Goal: Task Accomplishment & Management: Use online tool/utility

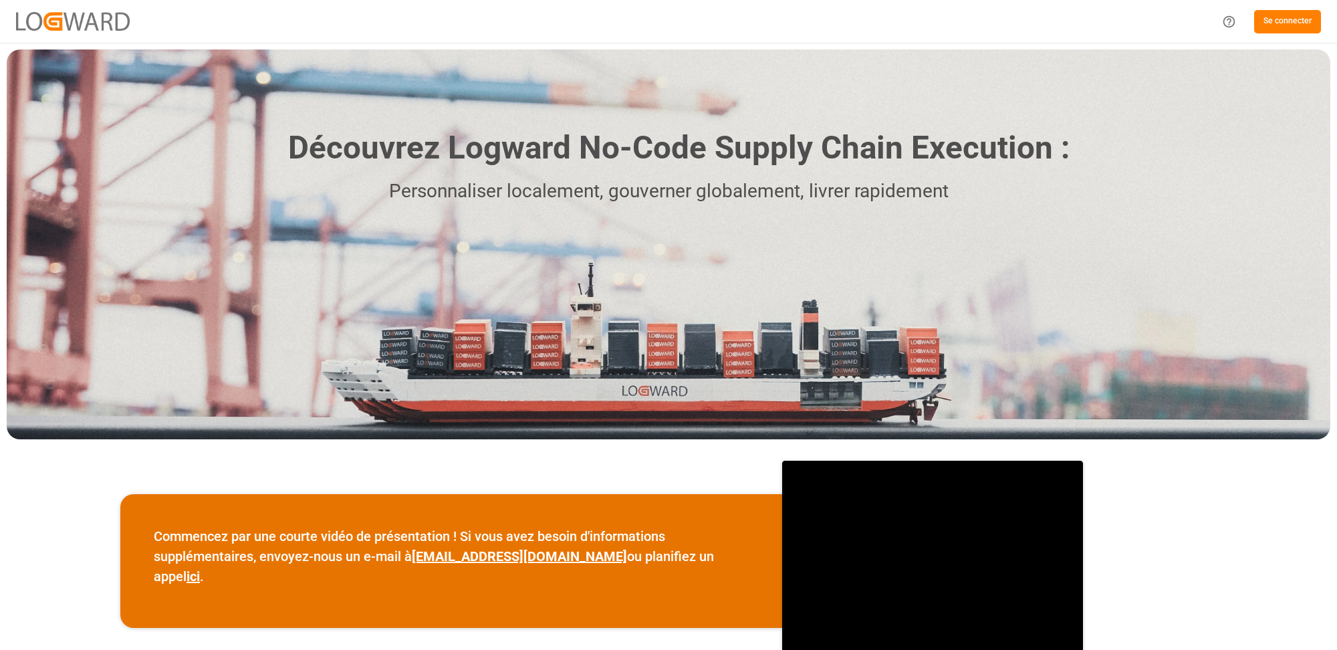
click at [1306, 17] on font "Se connecter" at bounding box center [1287, 20] width 48 height 9
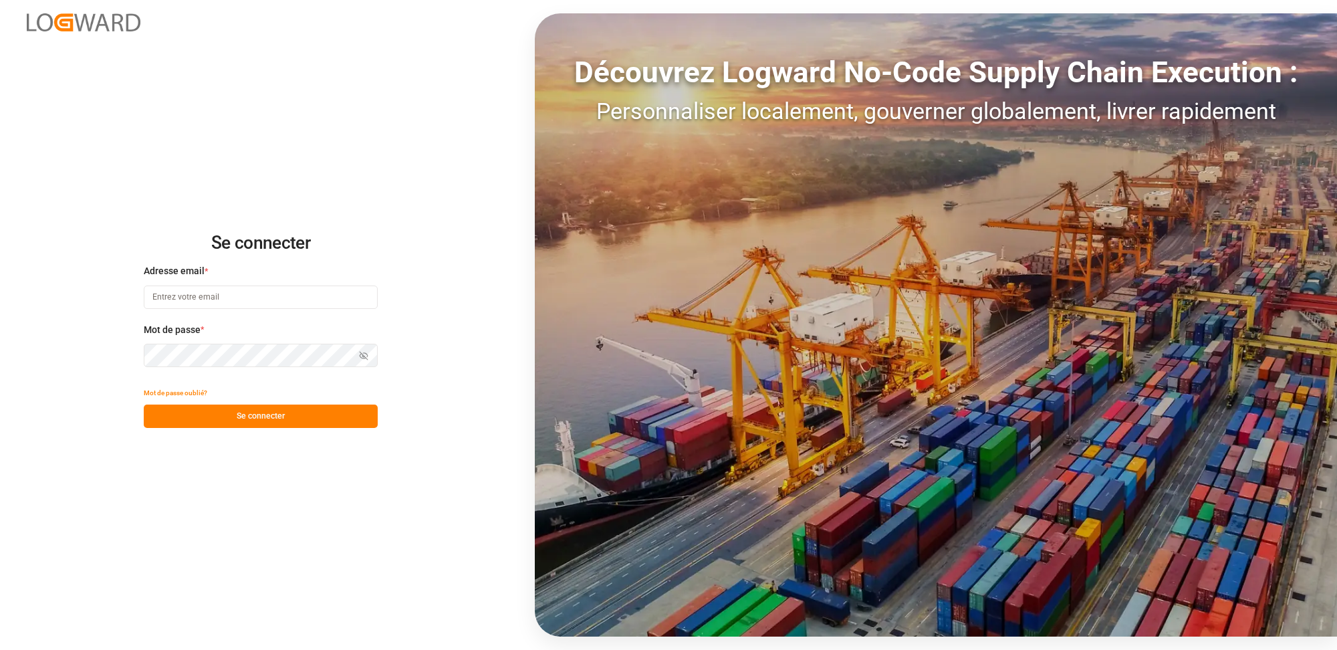
type input "[PERSON_NAME][EMAIL_ADDRESS][DOMAIN_NAME]"
click at [271, 398] on div "Mot de passe oublié?" at bounding box center [261, 392] width 234 height 23
click at [265, 416] on font "Se connecter" at bounding box center [261, 415] width 48 height 9
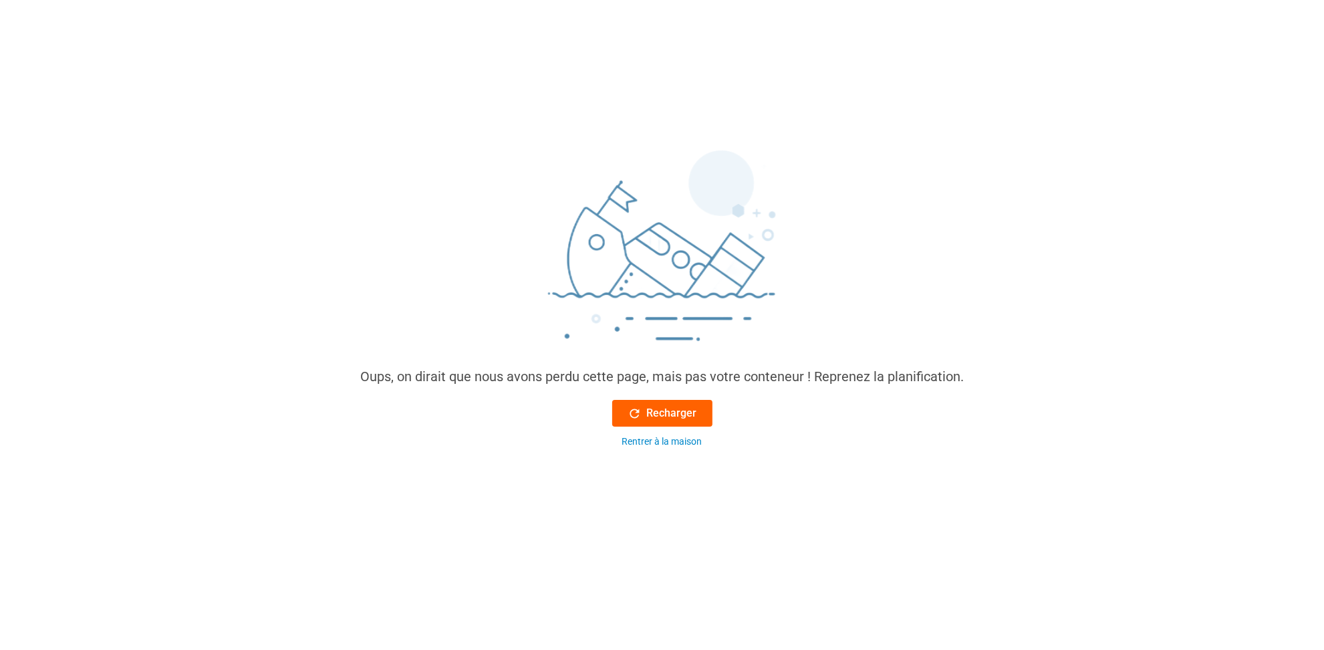
click at [662, 414] on font "Recharger" at bounding box center [672, 412] width 50 height 13
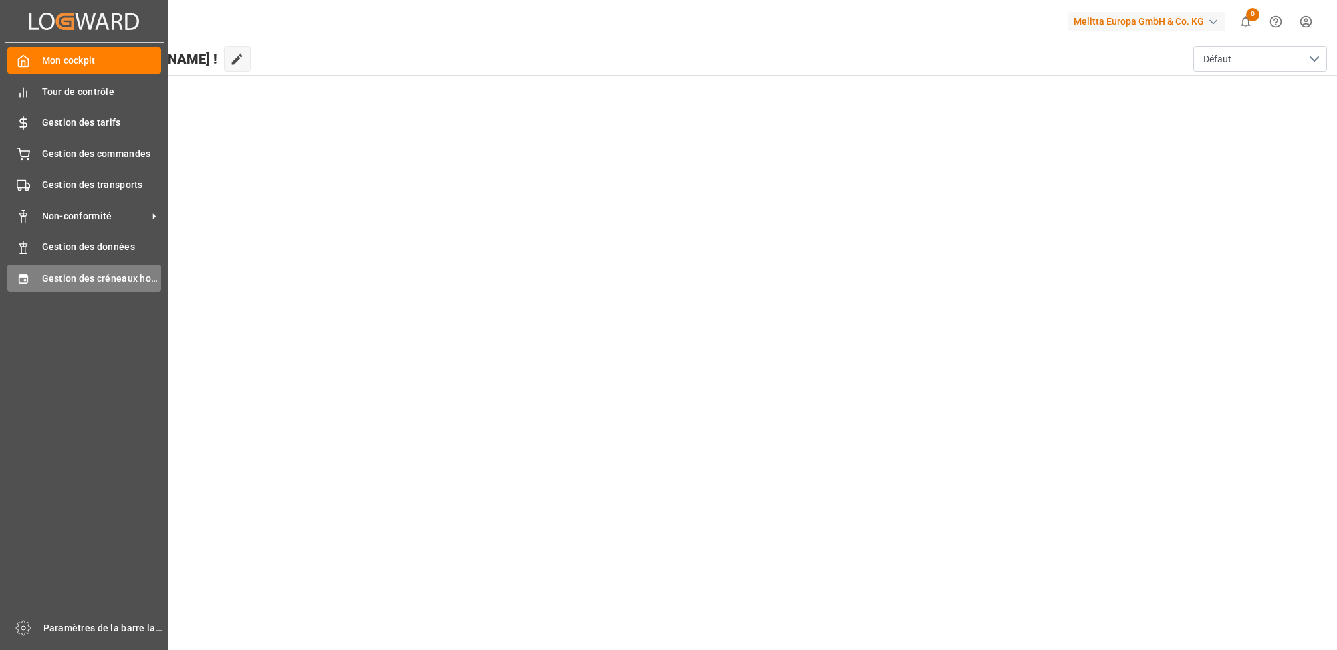
click at [74, 275] on font "Gestion des créneaux horaires" at bounding box center [109, 278] width 135 height 11
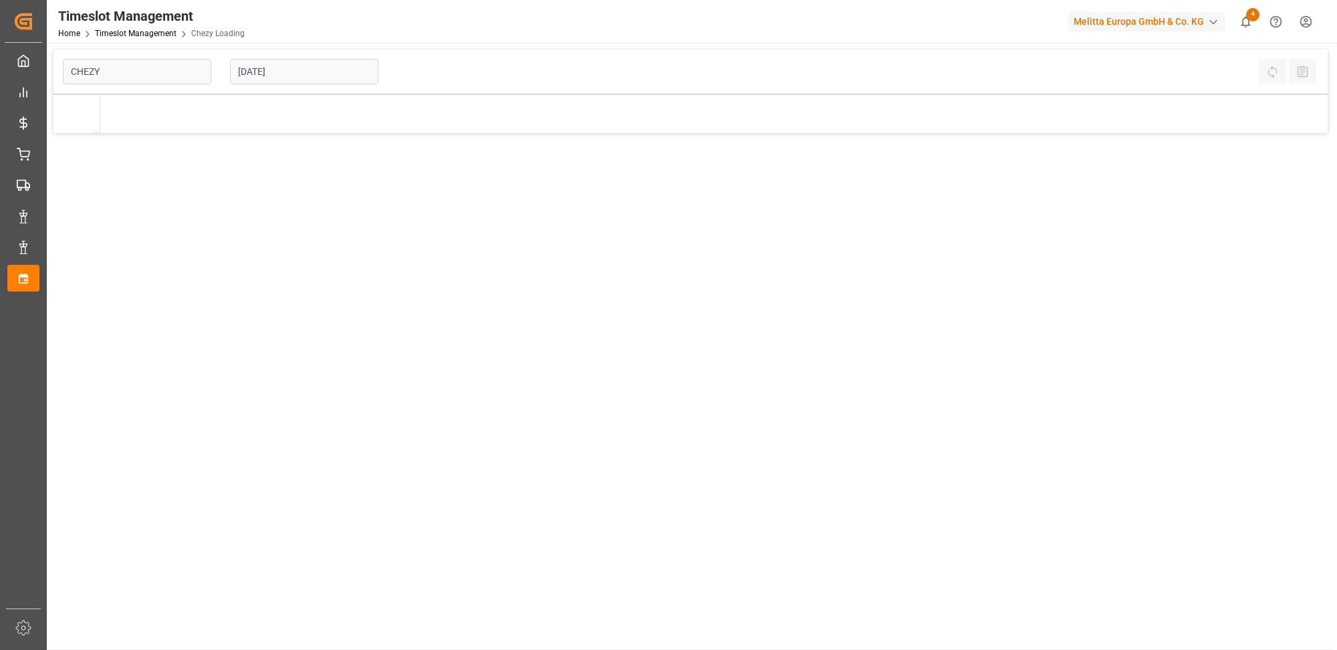
type input "Chezy Loading"
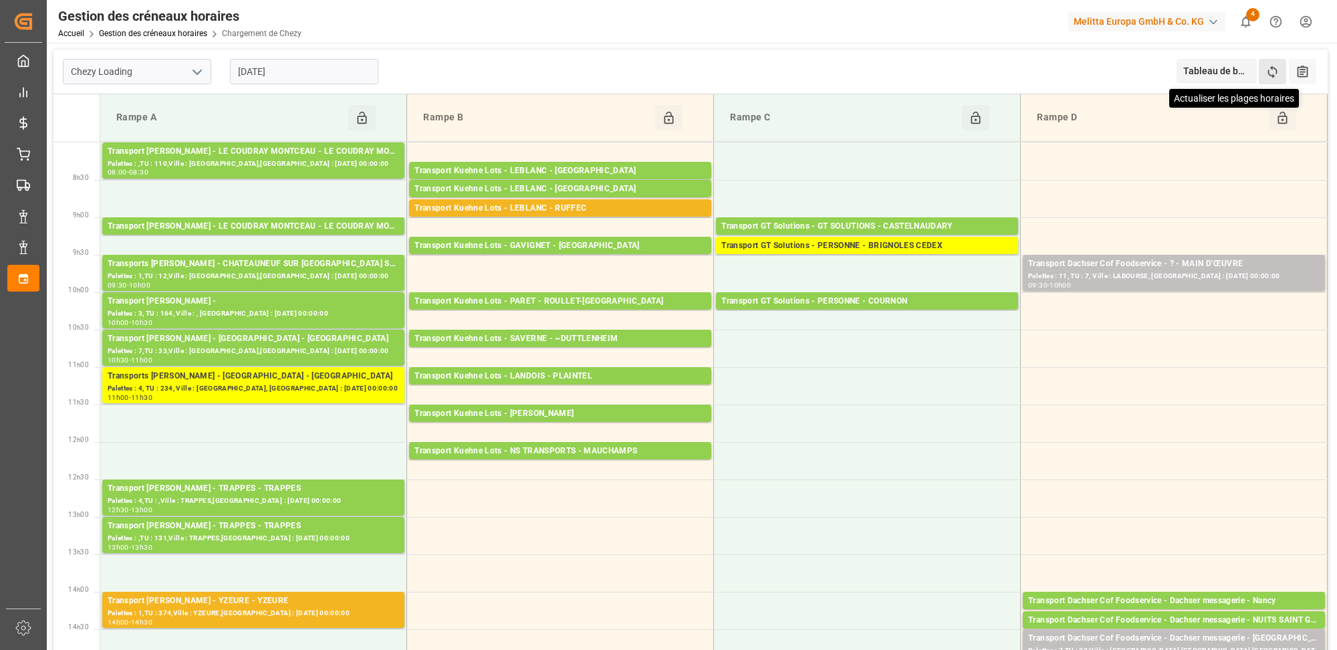
click at [1273, 70] on icon at bounding box center [1272, 72] width 14 height 14
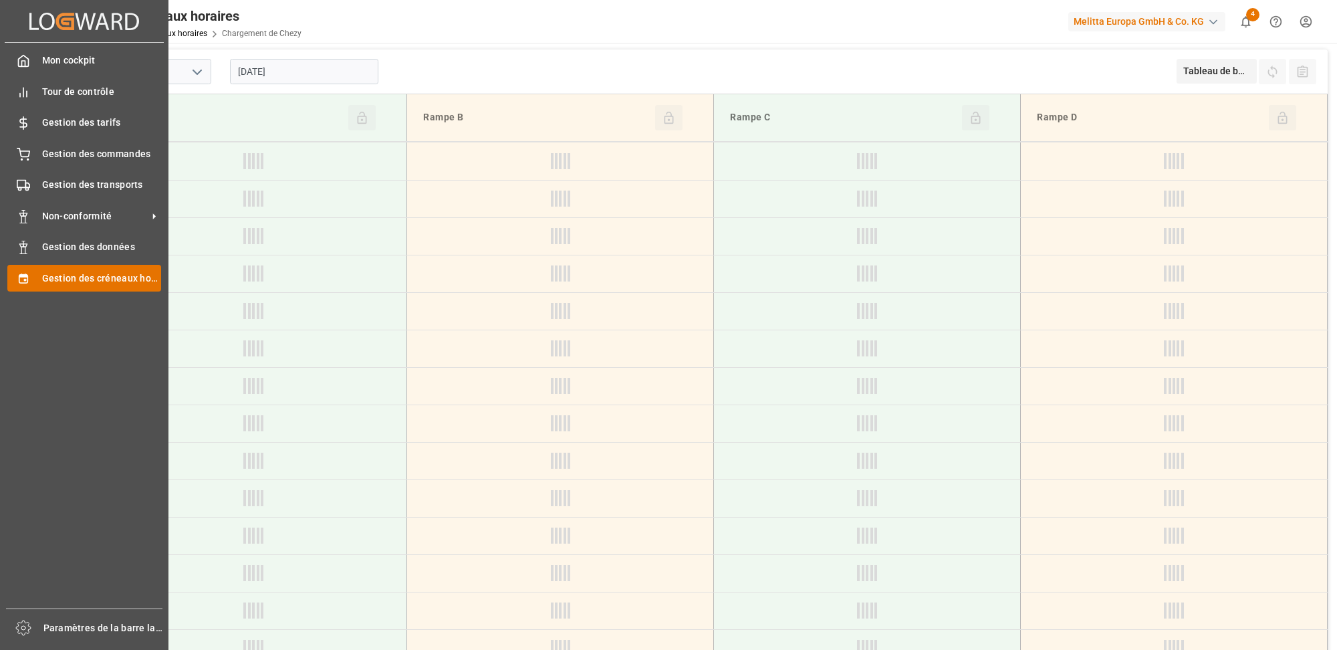
click at [61, 277] on font "Gestion des créneaux horaires" at bounding box center [109, 278] width 135 height 11
